Goal: Task Accomplishment & Management: Use online tool/utility

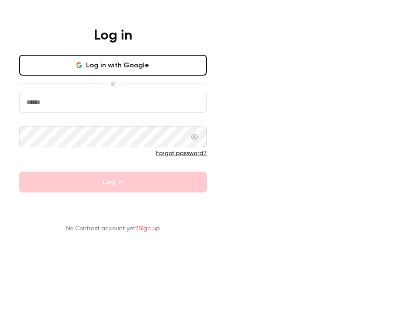
click at [207, 76] on button "Log in with Google" at bounding box center [113, 65] width 188 height 21
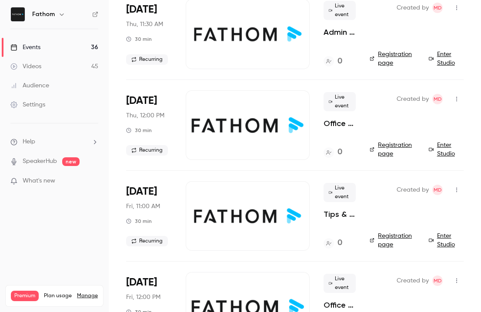
scroll to position [3033, 0]
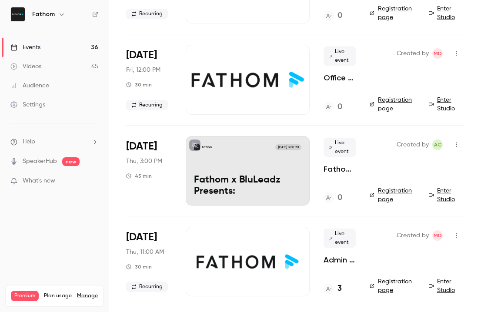
drag, startPoint x: 147, startPoint y: 142, endPoint x: 159, endPoint y: 144, distance: 12.4
click at [147, 142] on span "[DATE]" at bounding box center [141, 147] width 31 height 14
drag, startPoint x: 404, startPoint y: 150, endPoint x: 373, endPoint y: 160, distance: 33.1
click at [404, 150] on div "Created by AC" at bounding box center [429, 145] width 67 height 14
click at [290, 171] on div "Fathom [DATE] 3:00 PM Fathom x BluLeadz Presents:" at bounding box center [248, 171] width 124 height 70
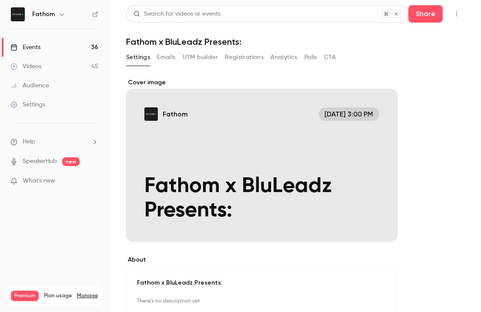
drag, startPoint x: 250, startPoint y: 57, endPoint x: 244, endPoint y: 57, distance: 6.1
click at [249, 57] on button "Registrations" at bounding box center [244, 57] width 39 height 14
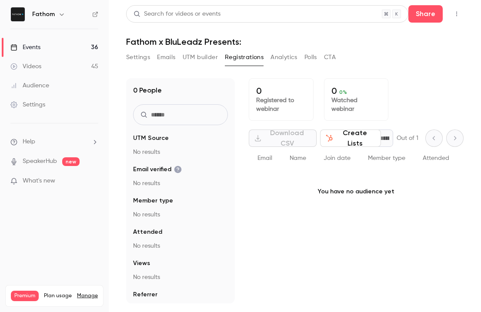
click at [187, 56] on button "UTM builder" at bounding box center [200, 57] width 35 height 14
